Goal: Check status: Check status

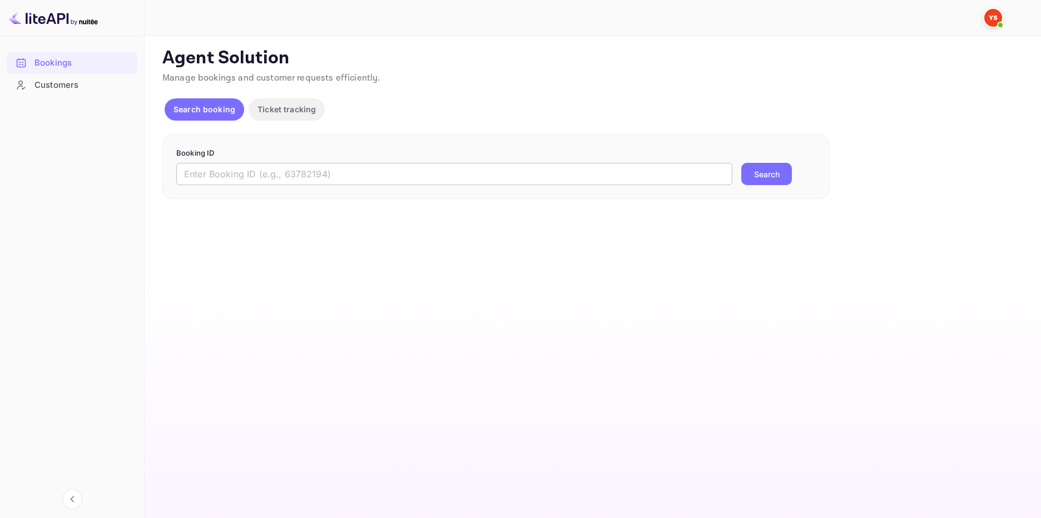
drag, startPoint x: 0, startPoint y: 0, endPoint x: 335, endPoint y: 176, distance: 378.8
click at [335, 176] on input "text" at bounding box center [454, 174] width 556 height 22
type input "9542166"
click at [765, 182] on button "Search" at bounding box center [766, 174] width 51 height 22
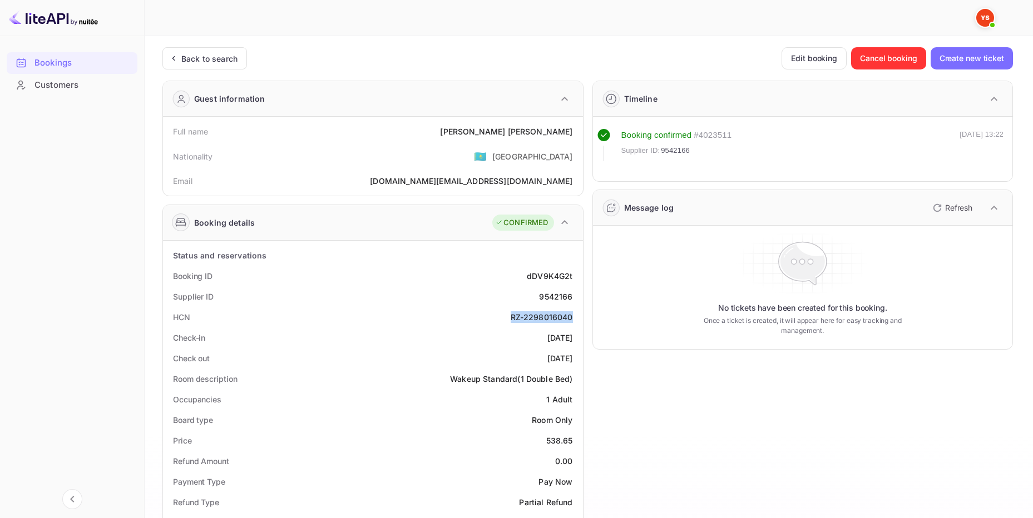
drag, startPoint x: 575, startPoint y: 316, endPoint x: 506, endPoint y: 317, distance: 69.0
click at [506, 317] on div "HCN RZ-2298016040" at bounding box center [372, 317] width 411 height 21
click at [503, 334] on div "Check-in [DATE]" at bounding box center [372, 337] width 411 height 21
click at [224, 52] on div "Back to search" at bounding box center [204, 58] width 85 height 22
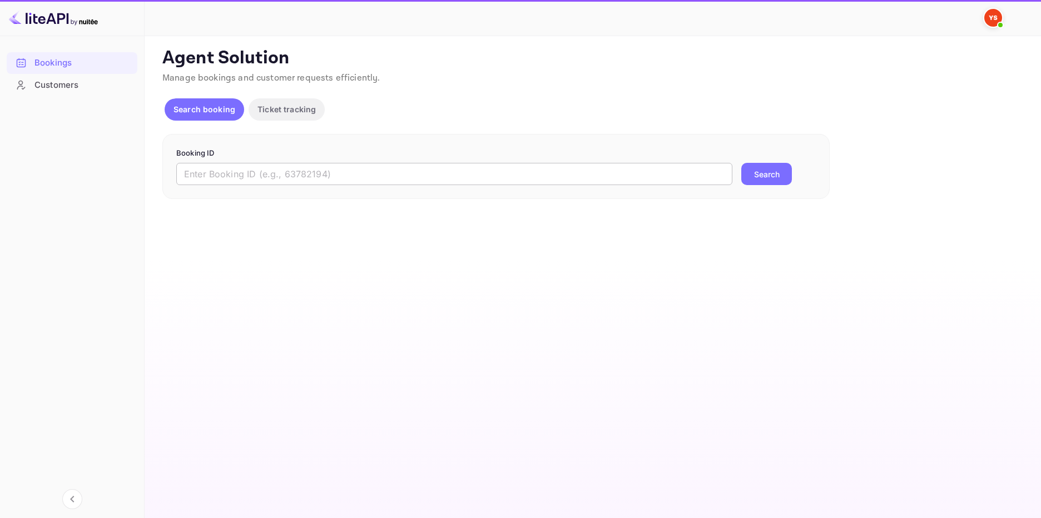
click at [302, 170] on input "text" at bounding box center [454, 174] width 556 height 22
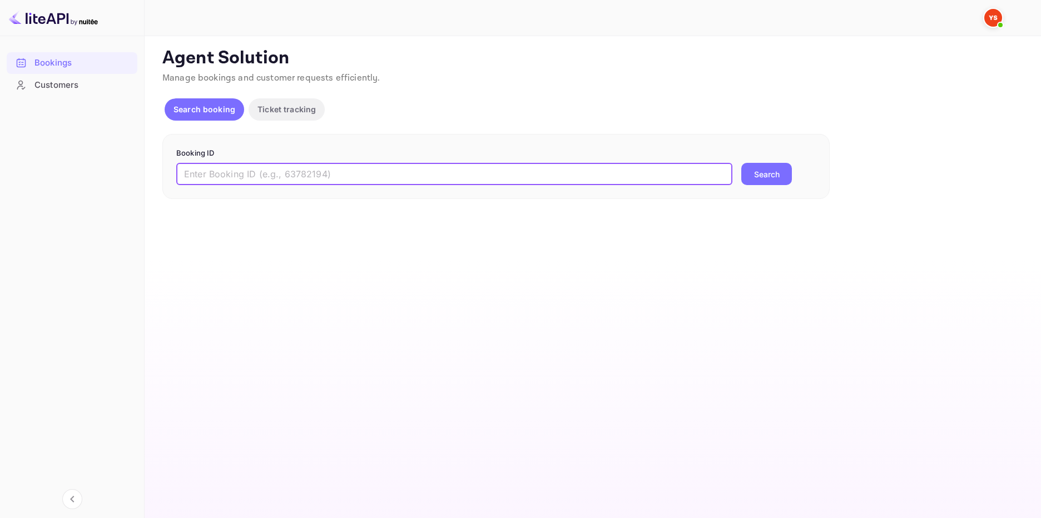
paste input "9368249"
type input "9368249"
click at [761, 172] on button "Search" at bounding box center [766, 174] width 51 height 22
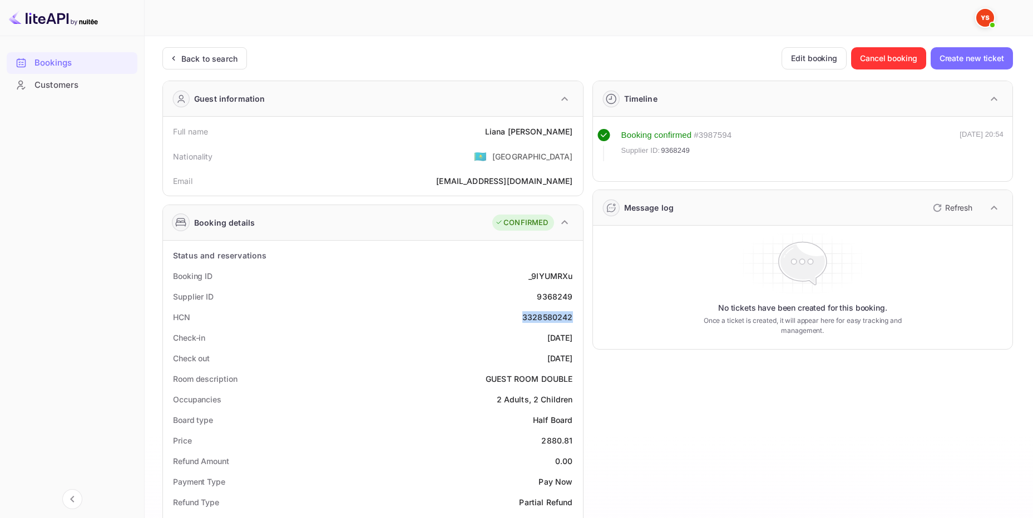
drag, startPoint x: 575, startPoint y: 316, endPoint x: 513, endPoint y: 315, distance: 62.3
click at [513, 315] on div "HCN 3328580242" at bounding box center [372, 317] width 411 height 21
